Goal: Task Accomplishment & Management: Use online tool/utility

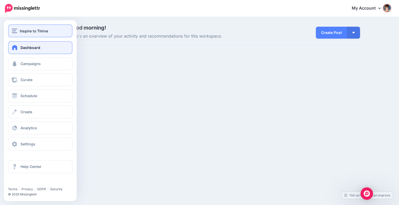
click at [19, 32] on div "Inspire to Thrive" at bounding box center [40, 31] width 57 height 6
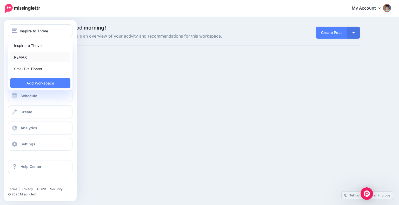
click at [19, 55] on link "REMAX" at bounding box center [40, 57] width 60 height 10
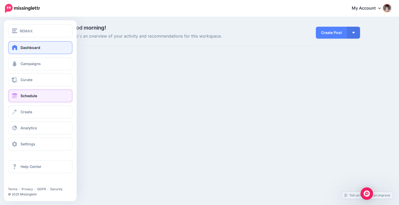
click at [22, 96] on span "Schedule" at bounding box center [29, 96] width 17 height 4
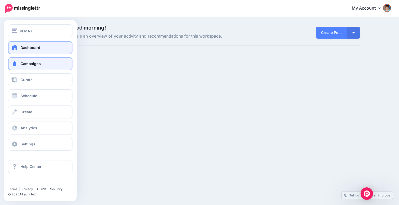
click at [30, 64] on span "Campaigns" at bounding box center [31, 64] width 20 height 4
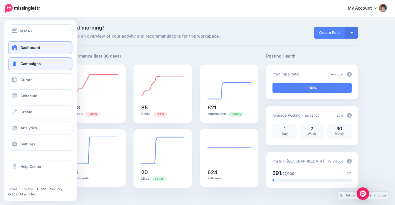
click at [30, 64] on span "Campaigns" at bounding box center [31, 64] width 20 height 4
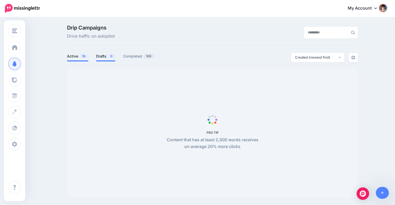
click at [103, 55] on link "Drafts 0" at bounding box center [105, 56] width 19 height 6
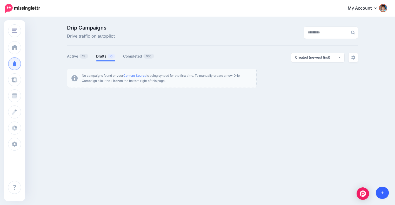
click at [385, 191] on link at bounding box center [382, 193] width 13 height 12
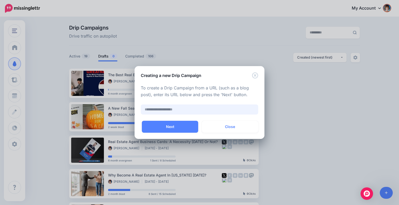
paste input "**********"
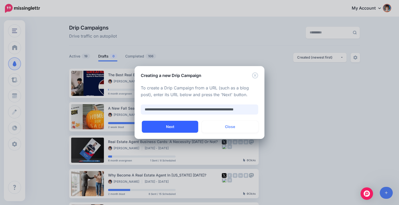
type input "**********"
click at [182, 124] on button "Next" at bounding box center [170, 127] width 56 height 12
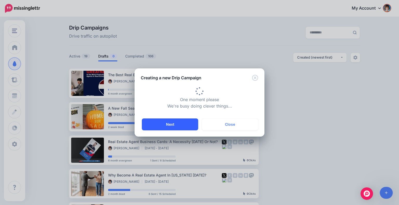
type input "**********"
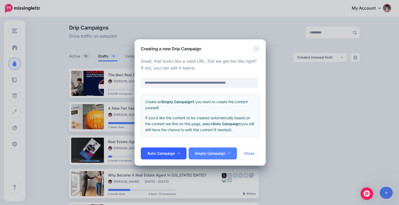
click at [173, 150] on link "Auto Campaign" at bounding box center [164, 154] width 46 height 12
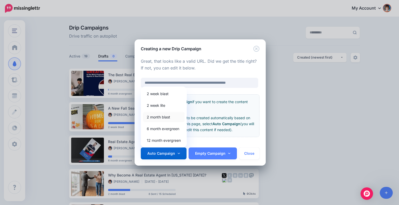
click at [158, 117] on link "2 month blast" at bounding box center [164, 117] width 42 height 10
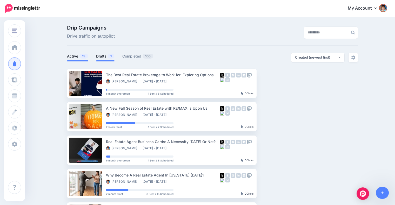
click at [104, 57] on link "Drafts 1" at bounding box center [105, 56] width 18 height 6
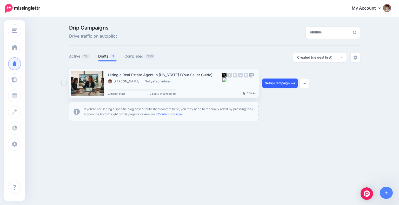
click at [272, 82] on link "Setup Campaign" at bounding box center [279, 83] width 35 height 9
click at [271, 83] on link "Setup Campaign" at bounding box center [279, 83] width 35 height 9
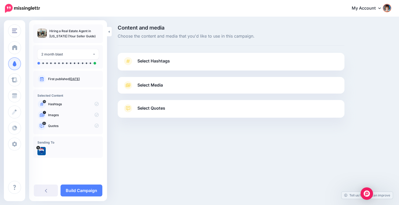
click at [217, 64] on link "Select Hashtags" at bounding box center [231, 64] width 216 height 14
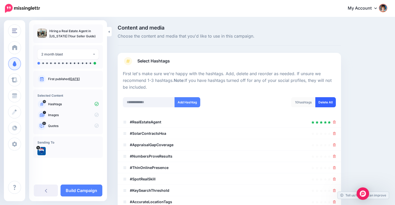
click at [326, 102] on link "Delete All" at bounding box center [325, 102] width 21 height 10
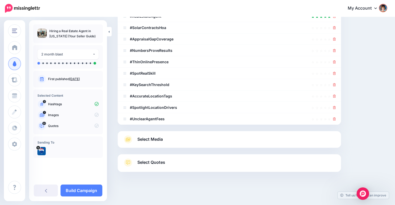
scroll to position [106, 0]
click at [184, 137] on link "Select Media" at bounding box center [229, 139] width 213 height 8
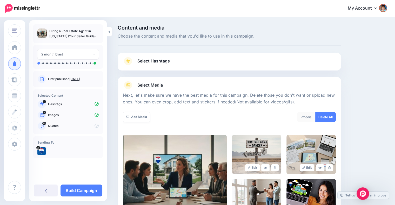
scroll to position [103, 0]
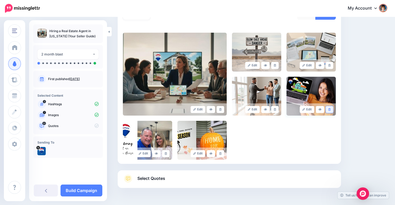
click at [333, 108] on link at bounding box center [330, 109] width 8 height 7
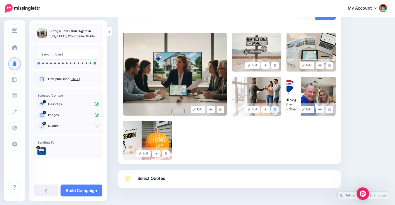
click at [276, 109] on icon at bounding box center [275, 109] width 2 height 3
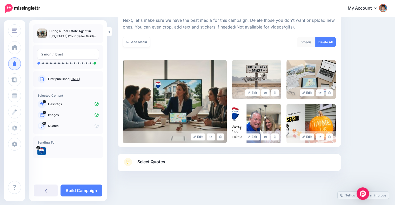
scroll to position [75, 0]
click at [275, 136] on link at bounding box center [275, 137] width 8 height 7
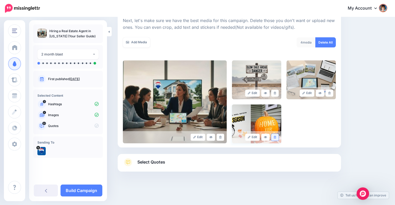
click at [276, 135] on link at bounding box center [275, 137] width 8 height 7
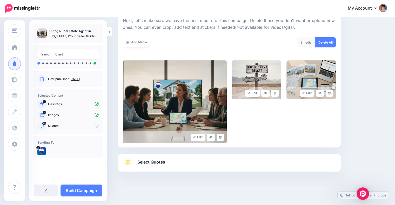
click at [163, 162] on span "Select Quotes" at bounding box center [151, 162] width 28 height 7
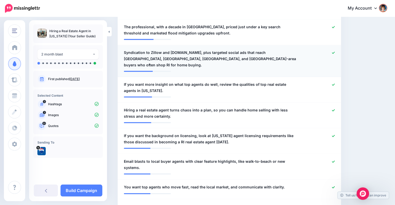
scroll to position [464, 0]
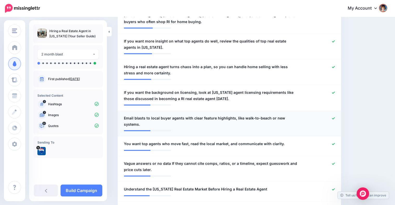
click at [335, 115] on div at bounding box center [320, 121] width 36 height 12
click at [335, 117] on icon at bounding box center [333, 118] width 3 height 3
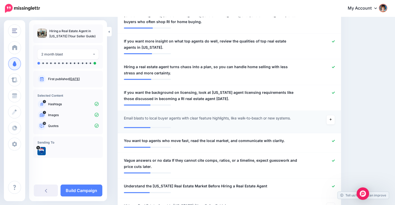
scroll to position [508, 0]
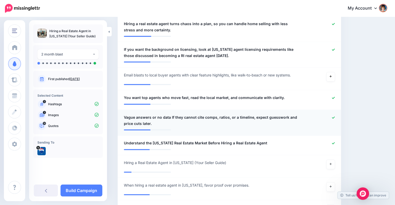
click at [335, 116] on icon at bounding box center [333, 117] width 3 height 3
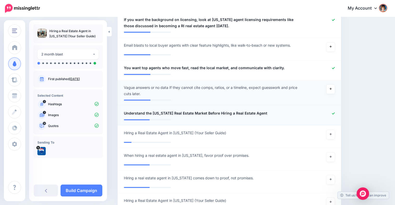
scroll to position [551, 0]
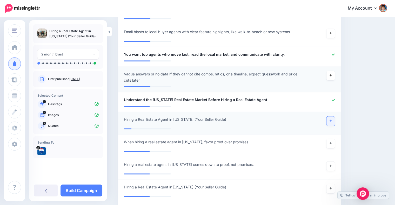
click at [332, 119] on icon at bounding box center [331, 120] width 2 height 3
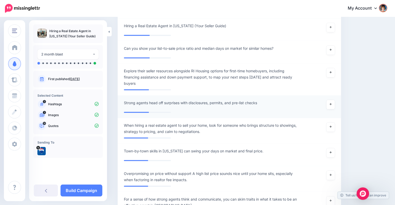
scroll to position [724, 0]
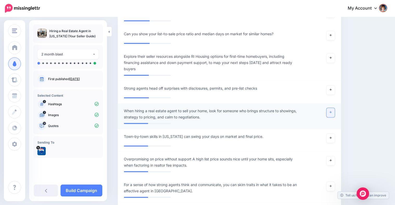
click at [332, 108] on link at bounding box center [330, 112] width 8 height 9
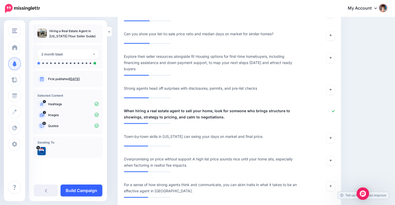
click at [71, 191] on link "Build Campaign" at bounding box center [82, 191] width 42 height 12
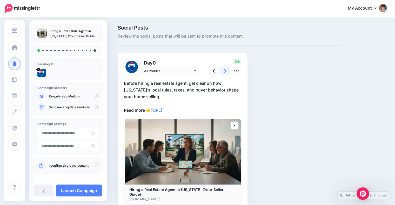
click at [223, 70] on link at bounding box center [225, 71] width 10 height 8
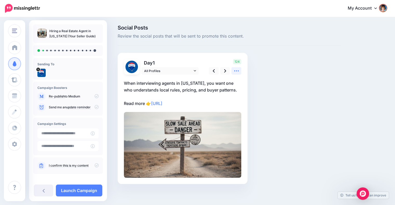
click at [235, 70] on icon at bounding box center [236, 70] width 5 height 5
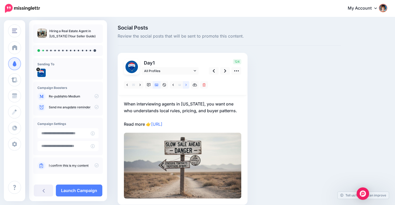
click at [185, 86] on link at bounding box center [186, 85] width 6 height 8
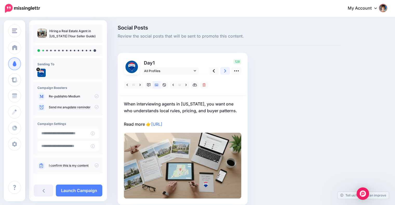
click at [223, 70] on link at bounding box center [225, 71] width 10 height 8
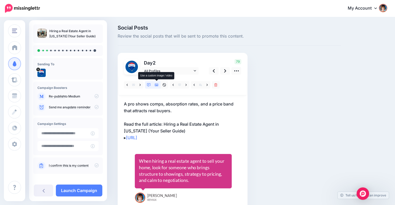
click at [156, 84] on icon at bounding box center [157, 85] width 4 height 4
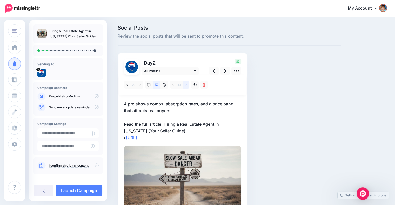
click at [186, 86] on icon at bounding box center [185, 85] width 1 height 4
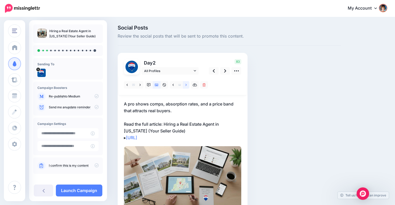
click at [186, 86] on icon at bounding box center [185, 85] width 1 height 2
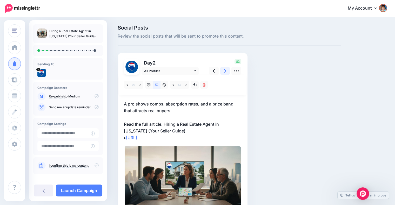
click at [222, 70] on link at bounding box center [225, 71] width 10 height 8
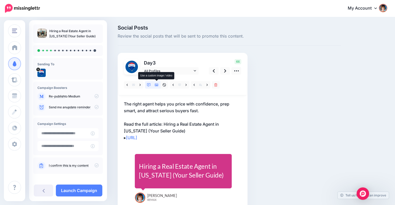
click at [157, 85] on icon at bounding box center [157, 85] width 4 height 3
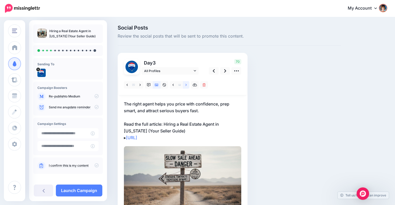
click at [187, 83] on link at bounding box center [186, 85] width 6 height 8
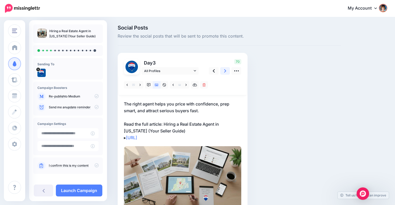
click at [224, 71] on icon at bounding box center [225, 70] width 2 height 5
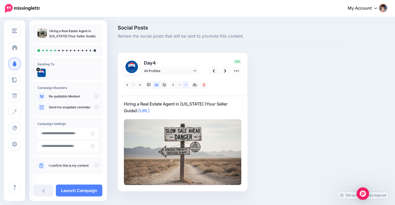
click at [187, 85] on link at bounding box center [186, 85] width 6 height 8
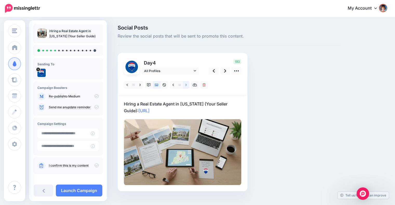
click at [187, 85] on link at bounding box center [186, 85] width 6 height 8
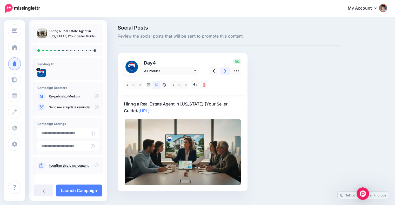
click at [224, 71] on icon at bounding box center [225, 70] width 2 height 5
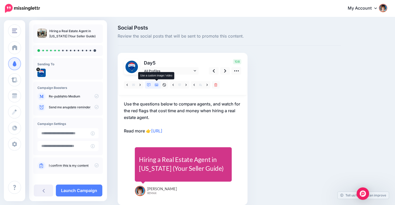
click at [156, 86] on icon at bounding box center [157, 85] width 4 height 4
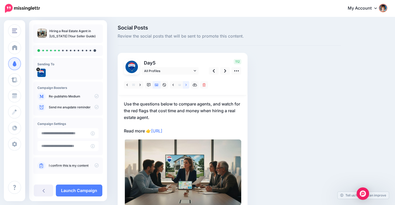
click at [187, 85] on link at bounding box center [186, 85] width 6 height 8
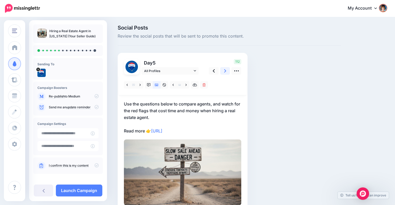
click at [222, 70] on link at bounding box center [225, 71] width 10 height 8
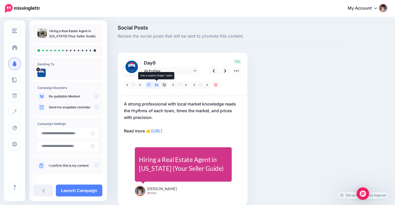
click at [157, 83] on link at bounding box center [157, 85] width 8 height 8
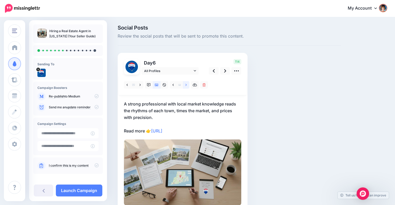
click at [186, 85] on icon at bounding box center [185, 85] width 1 height 4
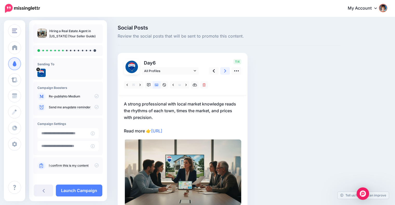
click at [225, 72] on icon at bounding box center [225, 70] width 2 height 3
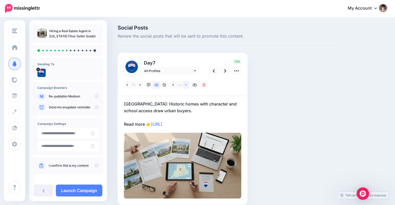
click at [185, 85] on icon at bounding box center [185, 85] width 1 height 4
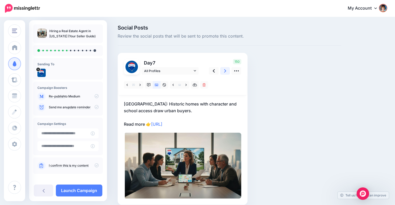
click at [224, 70] on icon at bounding box center [225, 70] width 2 height 3
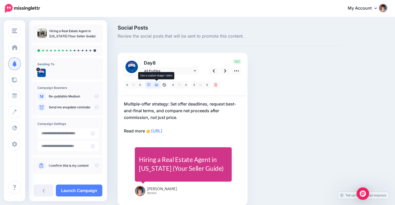
click at [157, 84] on icon at bounding box center [157, 85] width 4 height 4
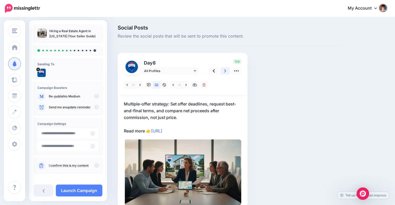
click at [225, 70] on icon at bounding box center [225, 70] width 2 height 5
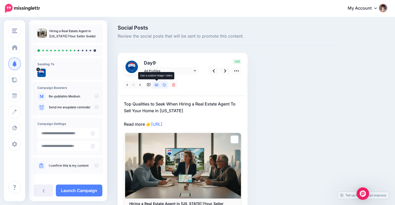
click at [156, 84] on icon at bounding box center [157, 85] width 4 height 3
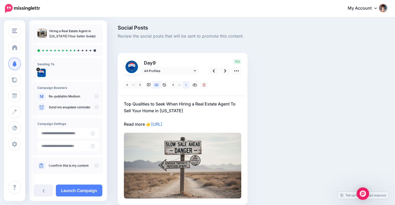
click at [185, 85] on icon at bounding box center [185, 85] width 1 height 4
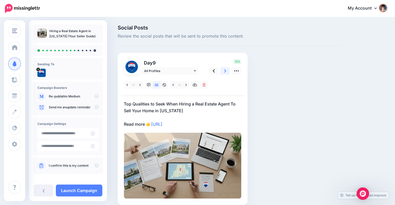
click at [225, 70] on icon at bounding box center [225, 70] width 2 height 3
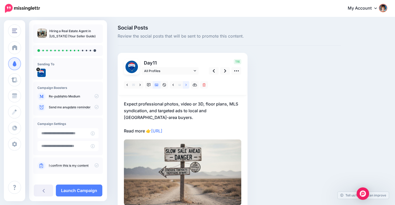
click at [186, 84] on icon at bounding box center [185, 85] width 1 height 2
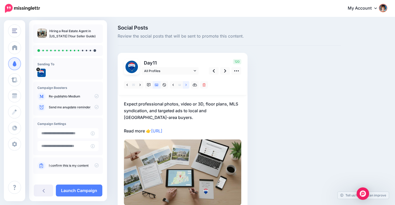
click at [186, 84] on icon at bounding box center [185, 85] width 1 height 2
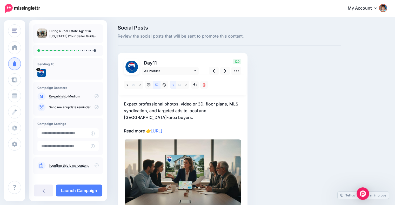
click at [171, 84] on link at bounding box center [173, 85] width 6 height 8
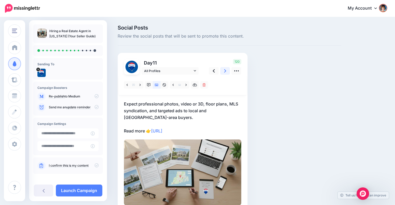
click at [224, 70] on icon at bounding box center [225, 70] width 2 height 5
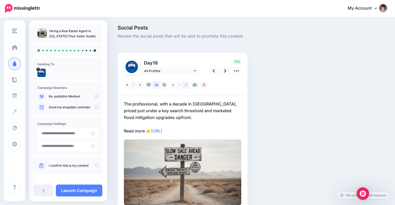
click at [184, 86] on link at bounding box center [186, 85] width 6 height 8
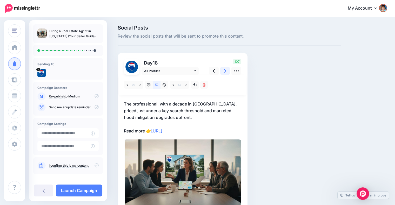
click at [226, 69] on icon at bounding box center [225, 70] width 2 height 5
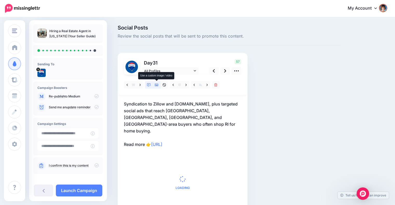
click at [159, 84] on link at bounding box center [157, 85] width 8 height 8
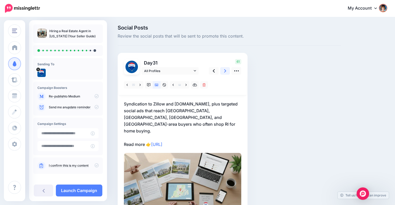
click at [225, 73] on icon at bounding box center [225, 70] width 2 height 5
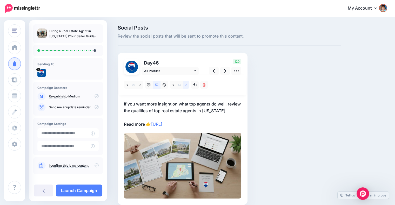
click at [184, 84] on link at bounding box center [186, 85] width 6 height 8
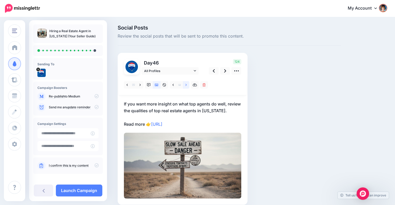
click at [184, 84] on link at bounding box center [186, 85] width 6 height 8
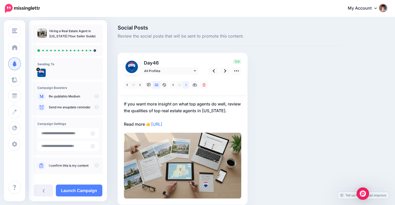
click at [184, 84] on link at bounding box center [186, 85] width 6 height 8
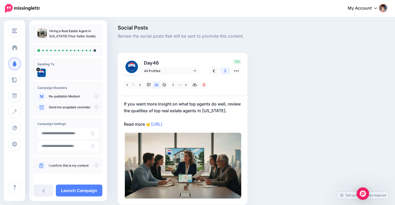
click at [223, 70] on link at bounding box center [225, 71] width 10 height 8
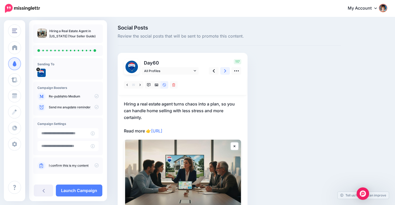
click at [226, 71] on link at bounding box center [225, 71] width 10 height 8
click at [81, 190] on link "Launch Campaign" at bounding box center [79, 191] width 46 height 12
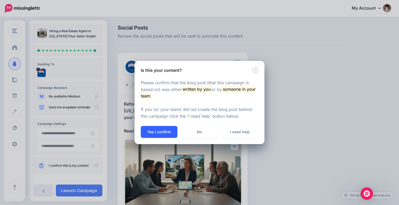
click at [153, 132] on button "Yes I confirm" at bounding box center [159, 132] width 37 height 12
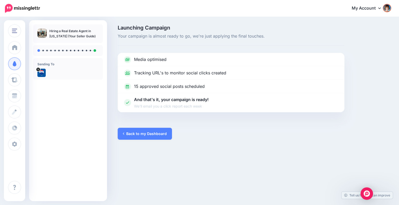
click at [153, 132] on link "Back to my Dashboard" at bounding box center [145, 134] width 54 height 12
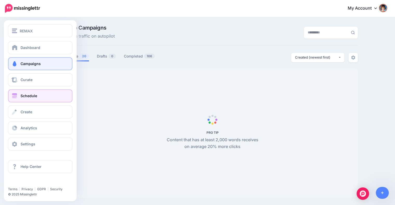
click at [26, 96] on span "Schedule" at bounding box center [29, 96] width 17 height 4
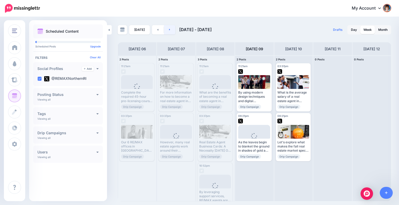
click at [171, 29] on link at bounding box center [170, 29] width 12 height 9
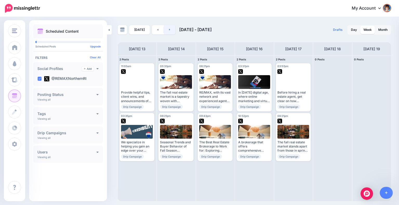
click at [172, 30] on link at bounding box center [170, 29] width 12 height 9
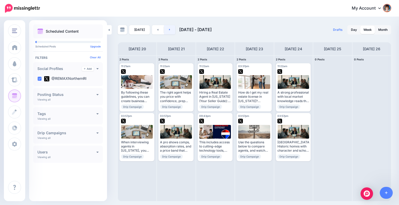
click at [168, 32] on link at bounding box center [170, 29] width 12 height 9
